Goal: Complete application form

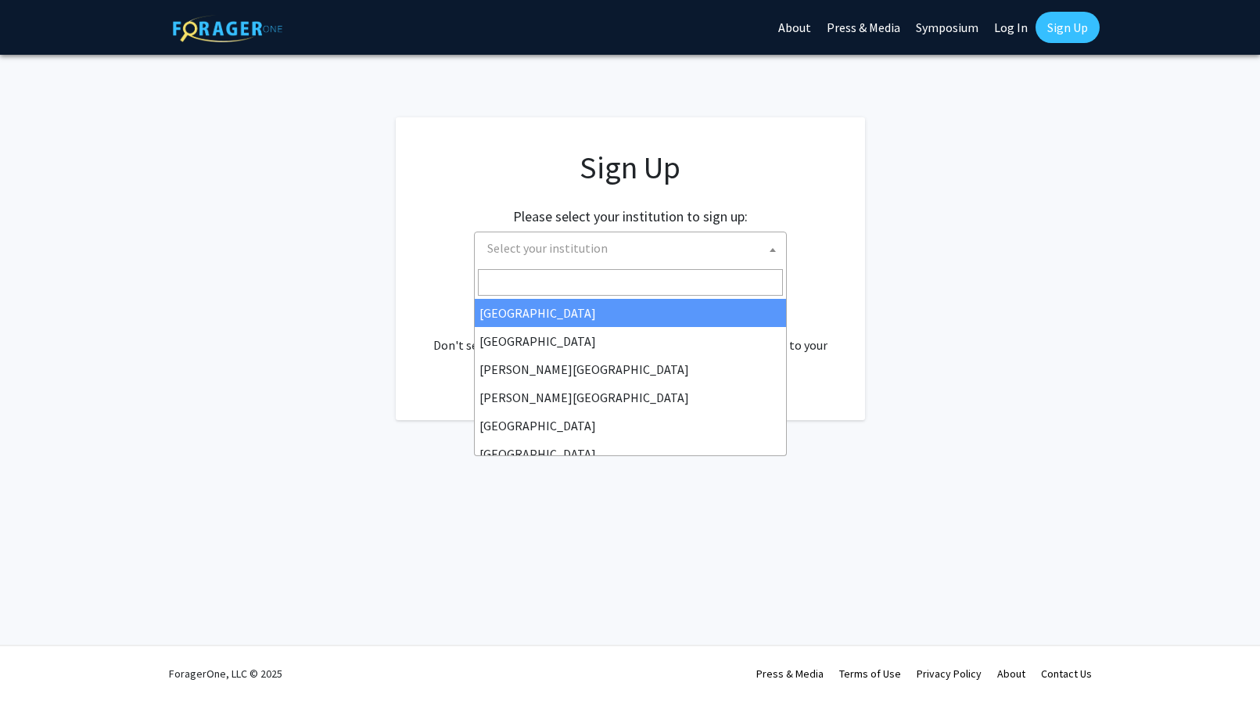
click at [695, 253] on span "Select your institution" at bounding box center [633, 248] width 305 height 32
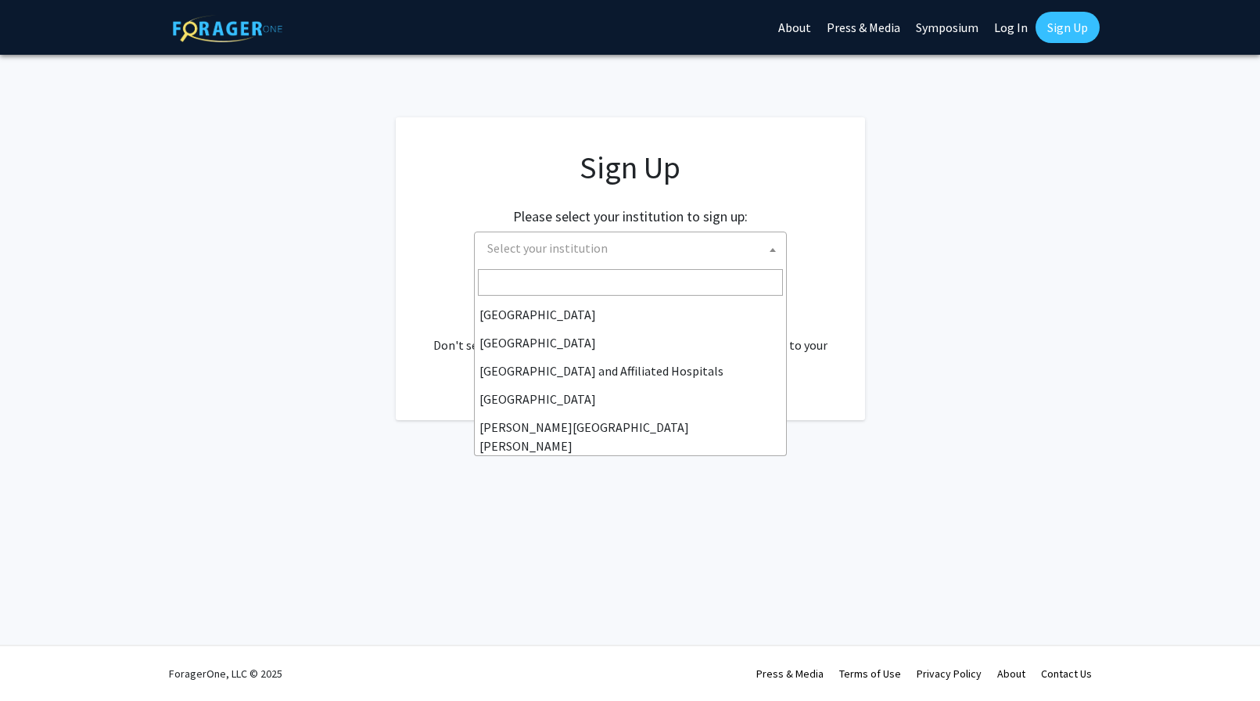
scroll to position [188, 0]
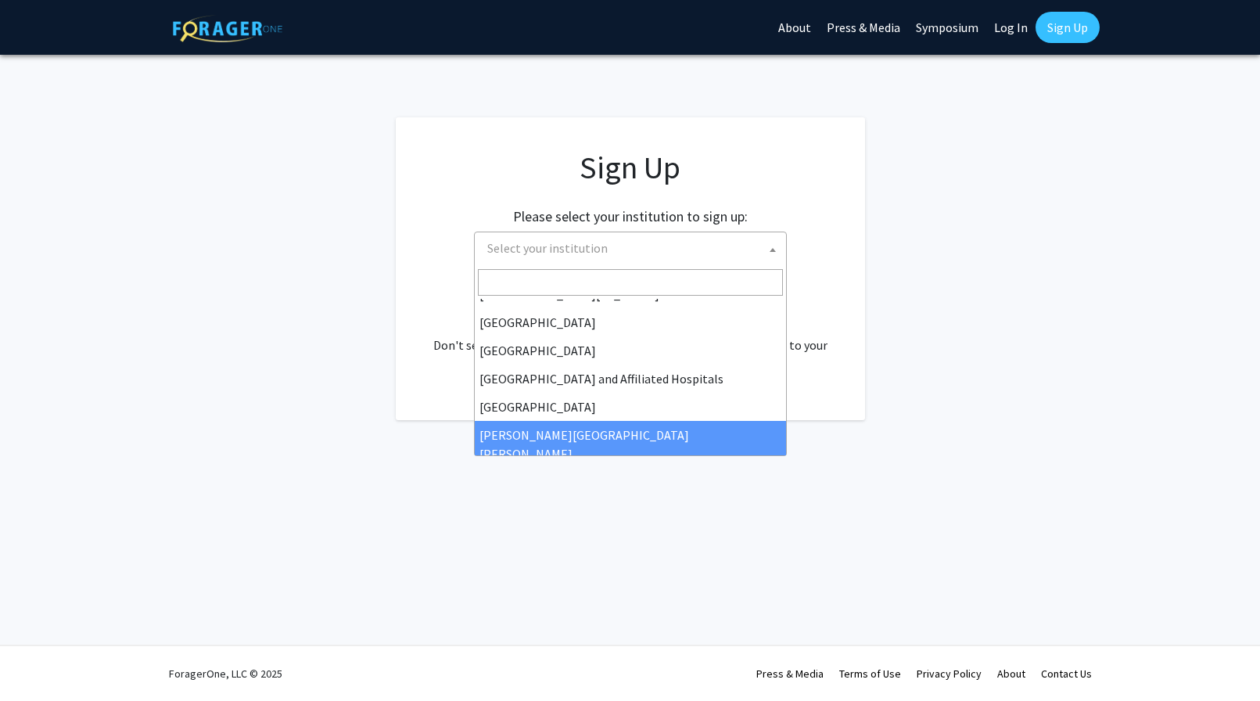
select select "1"
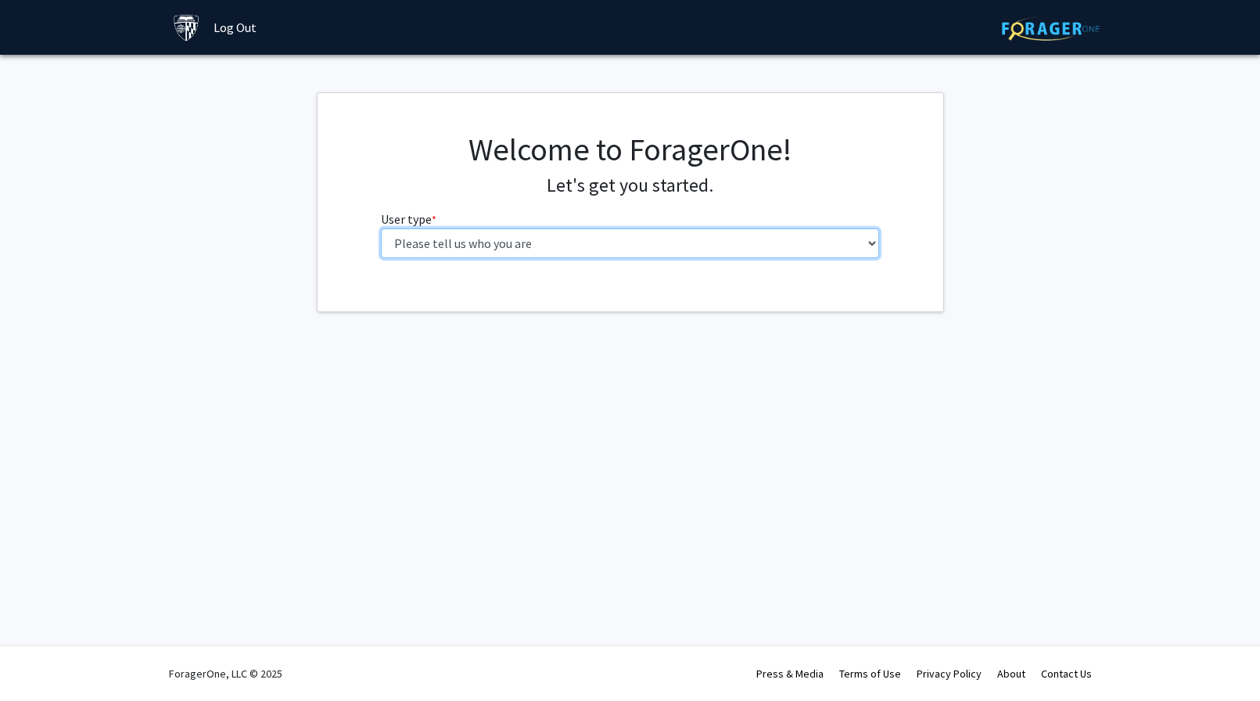
select select "2: masters"
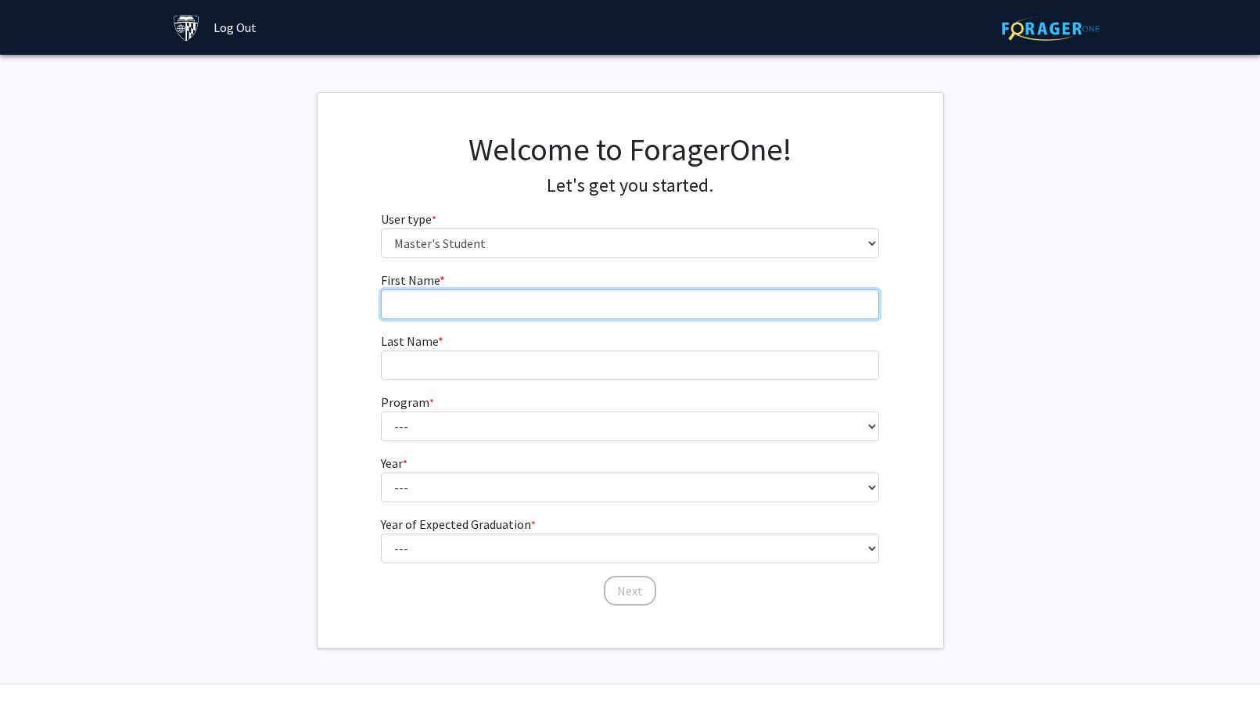
click at [591, 305] on input "First Name * required" at bounding box center [630, 304] width 498 height 30
type input "Yiyun"
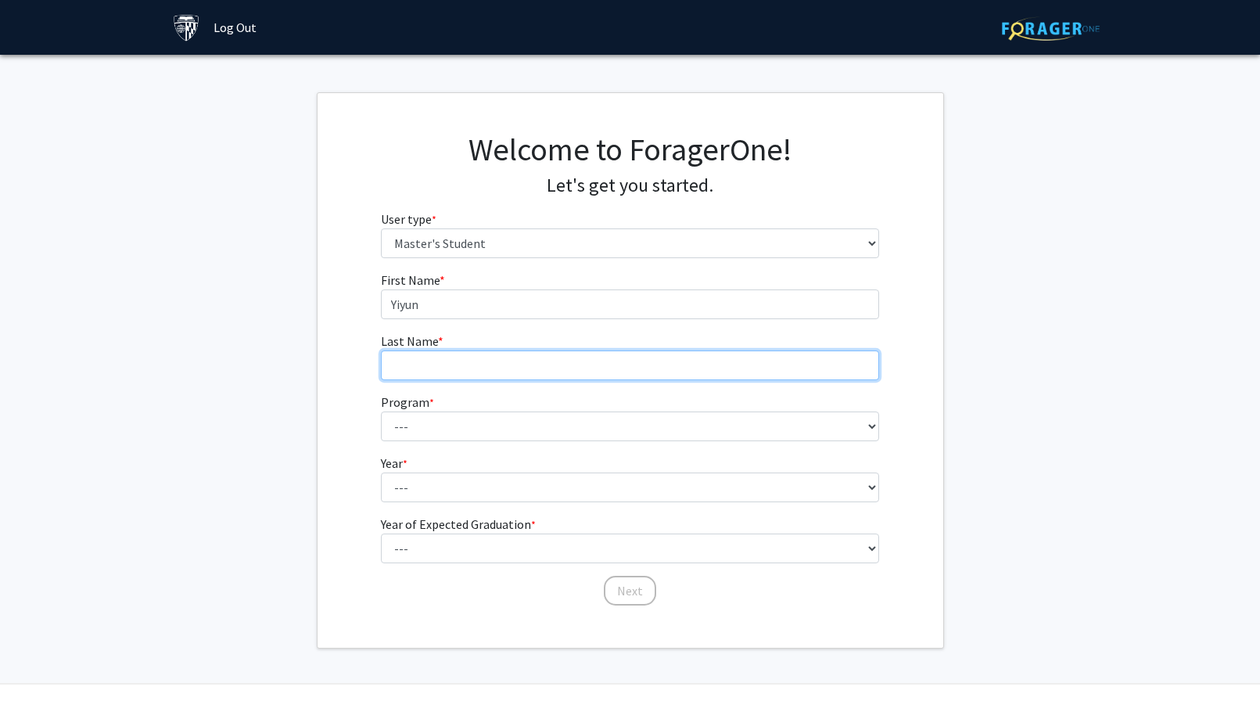
click at [557, 368] on input "Last Name * required" at bounding box center [630, 365] width 498 height 30
type input "Ma"
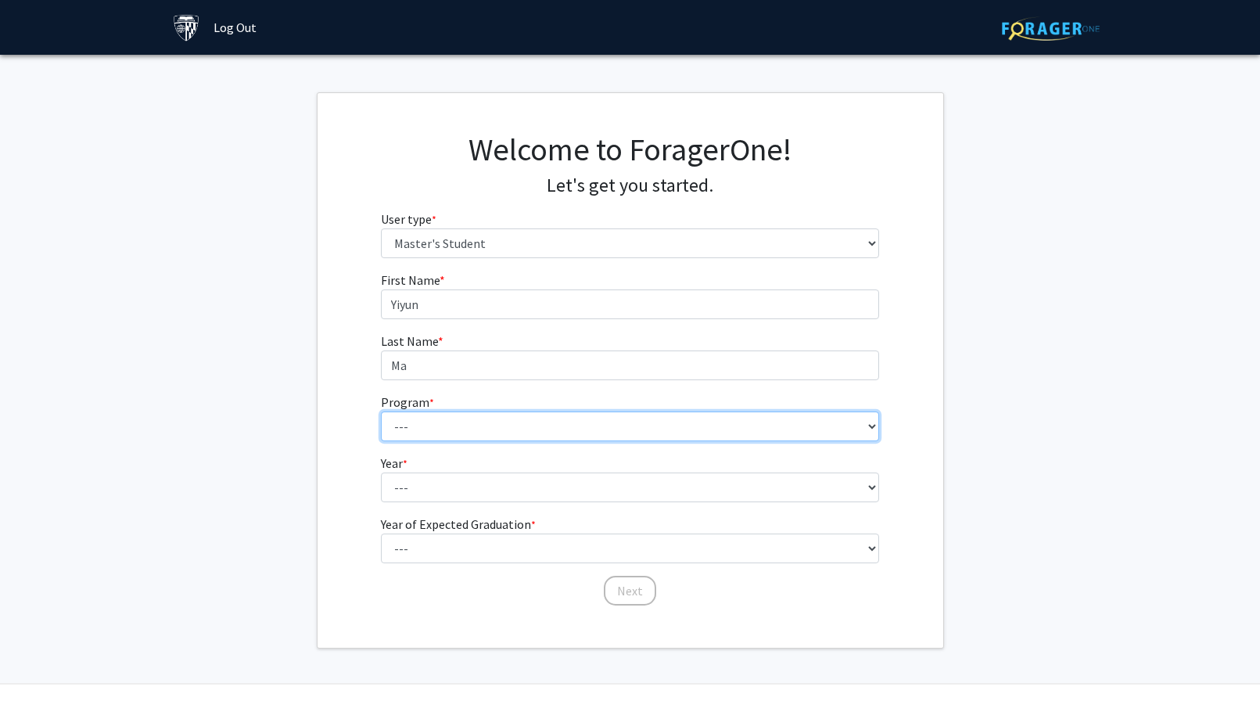
select select "93: 79"
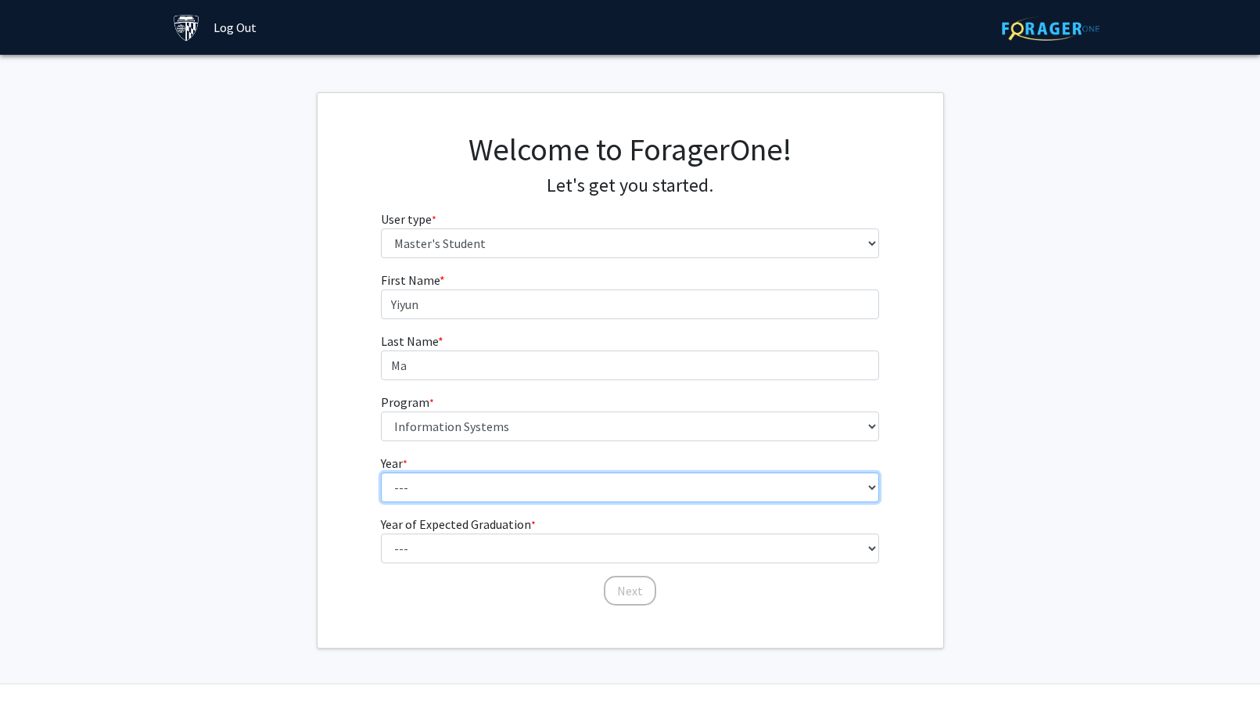
select select "1: first_year"
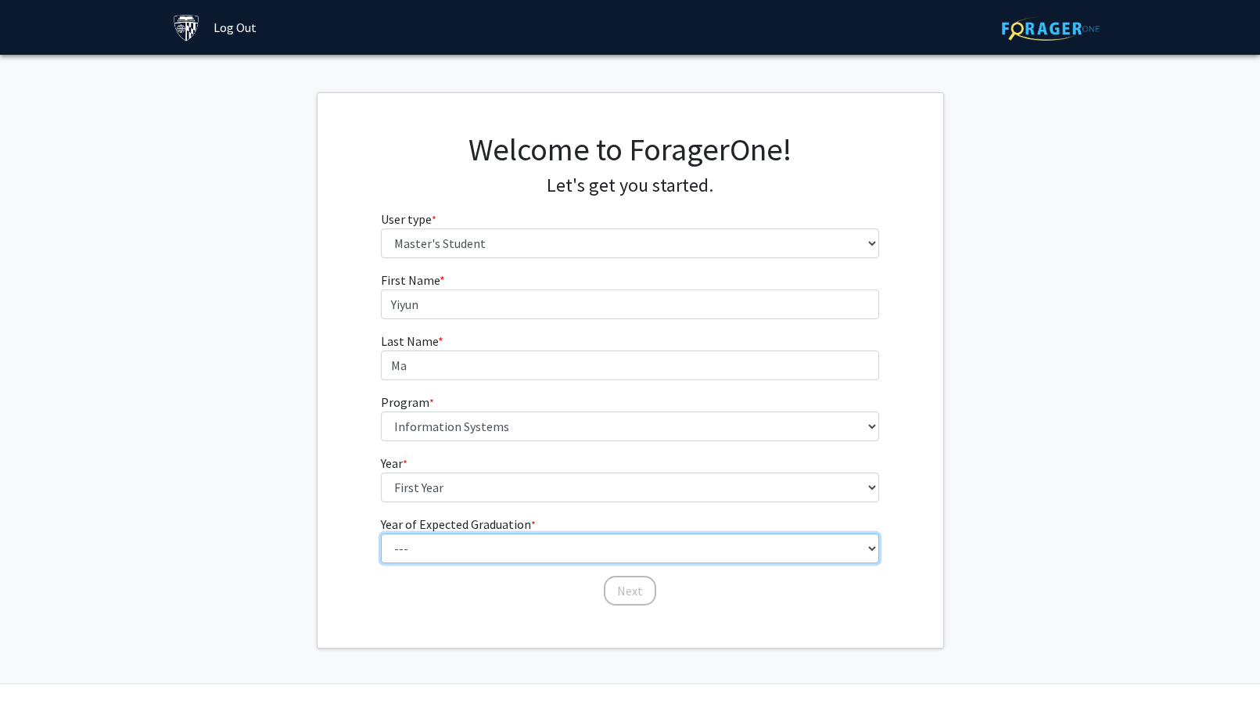
select select "2: 2026"
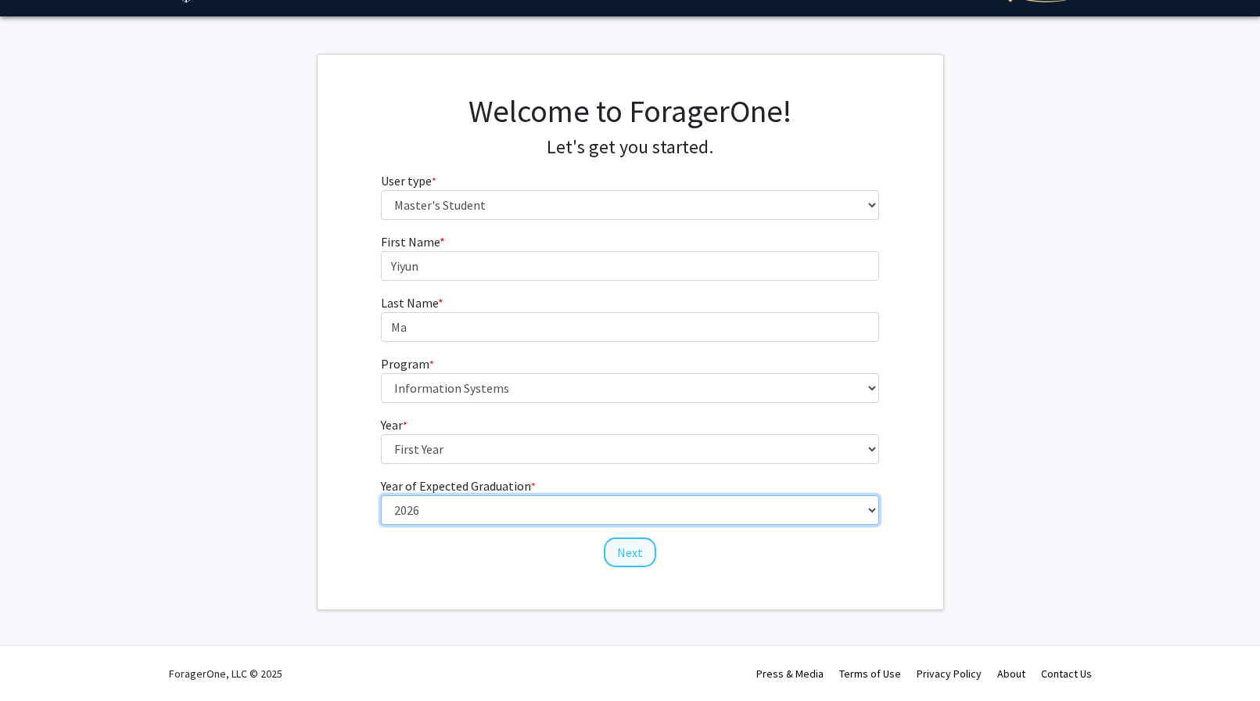
scroll to position [38, 0]
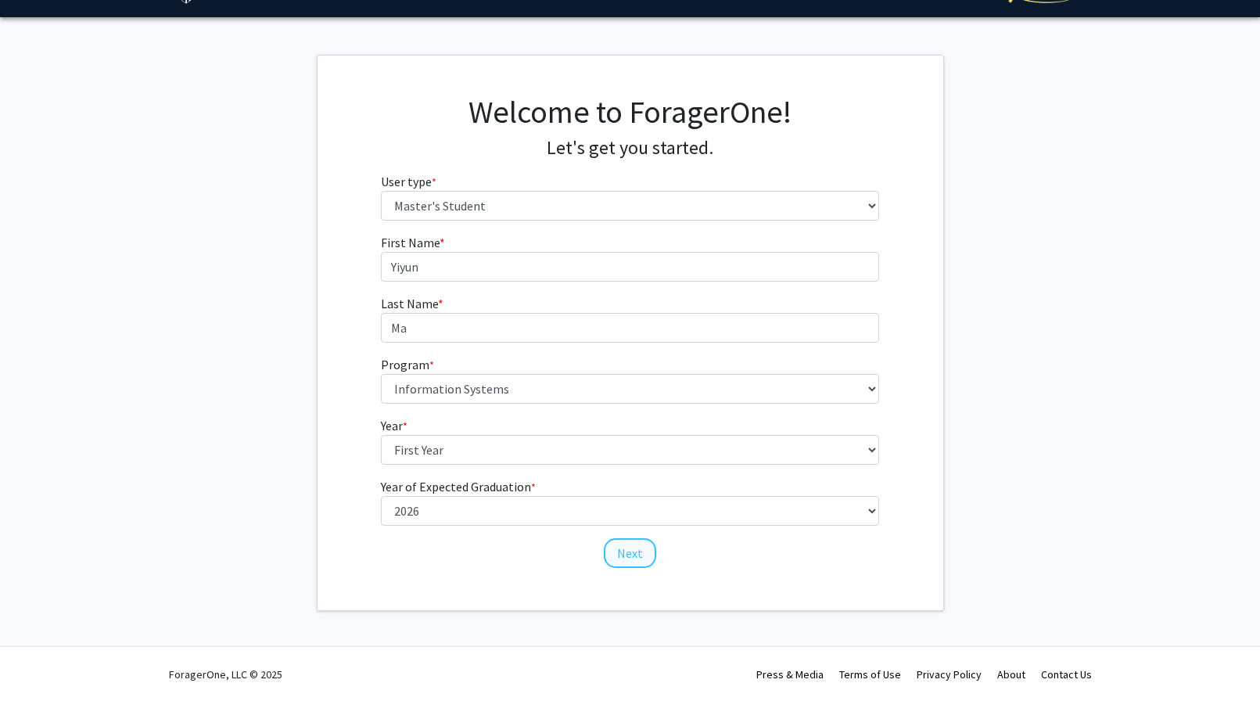
click at [629, 552] on button "Next" at bounding box center [630, 553] width 52 height 30
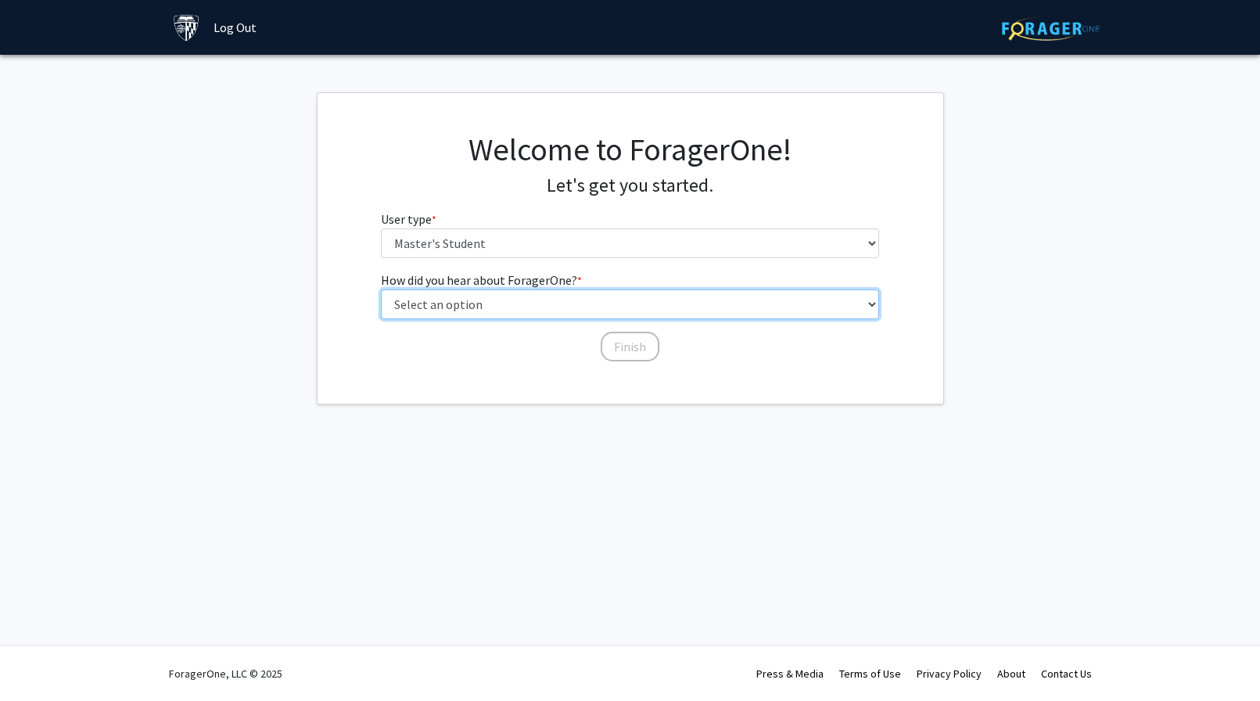
select select "3: university_website"
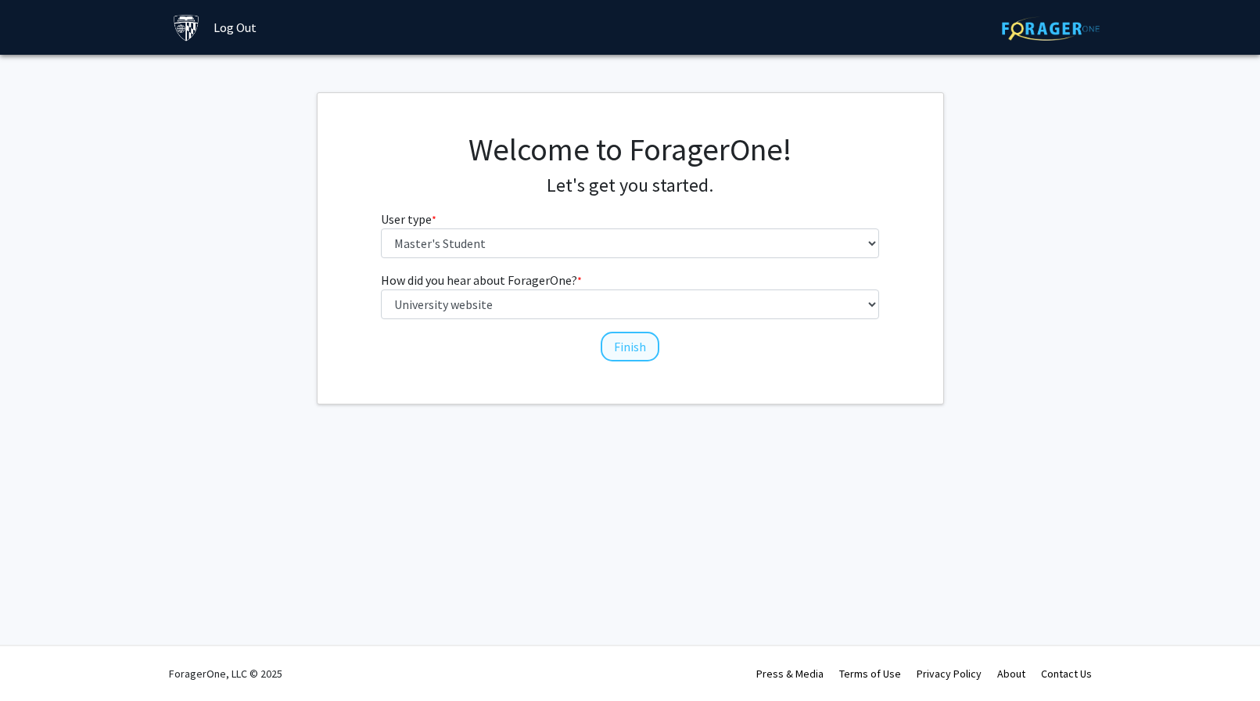
click at [635, 350] on button "Finish" at bounding box center [630, 347] width 59 height 30
